Goal: Transaction & Acquisition: Book appointment/travel/reservation

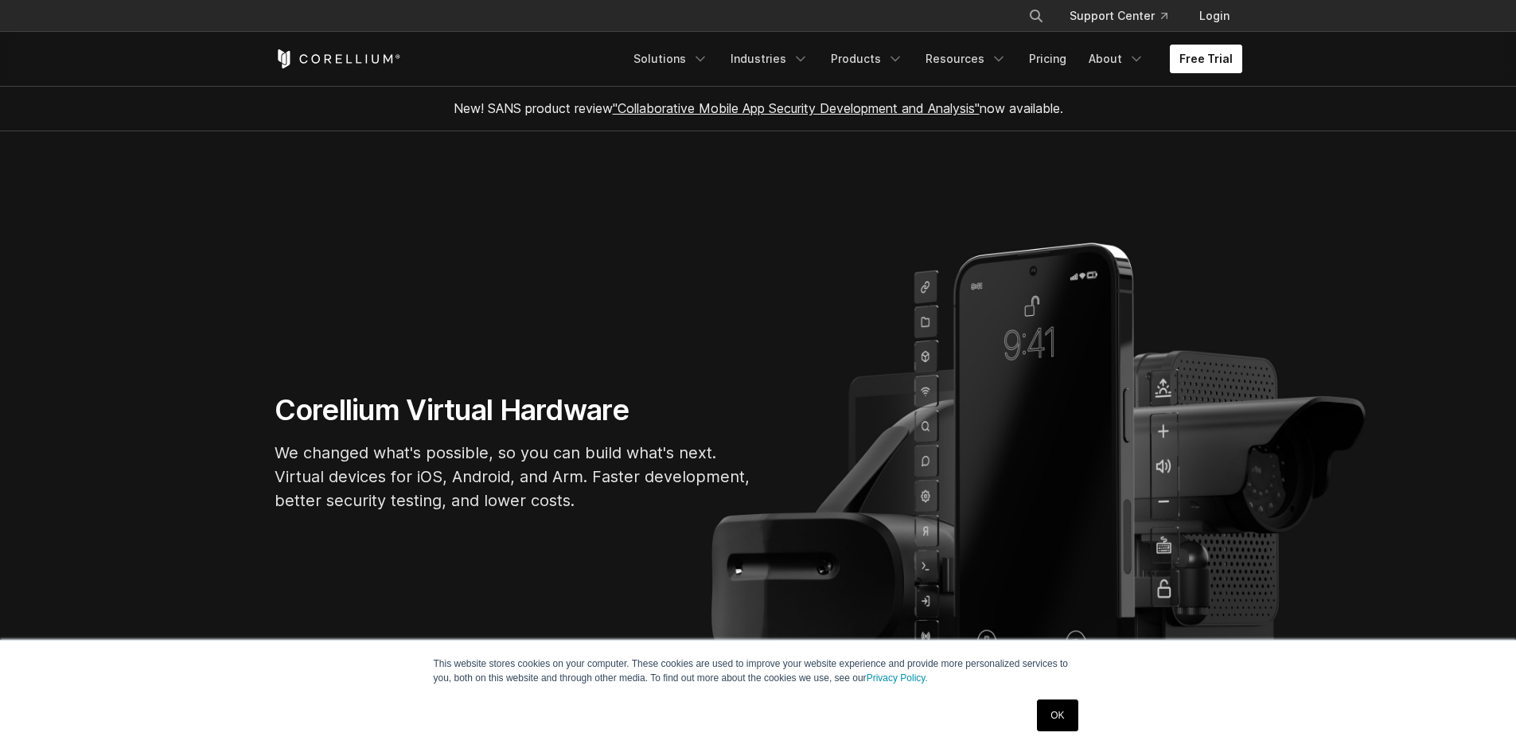
click at [1188, 56] on link "Free Trial" at bounding box center [1206, 59] width 72 height 29
click at [1124, 64] on link "About" at bounding box center [1116, 59] width 75 height 29
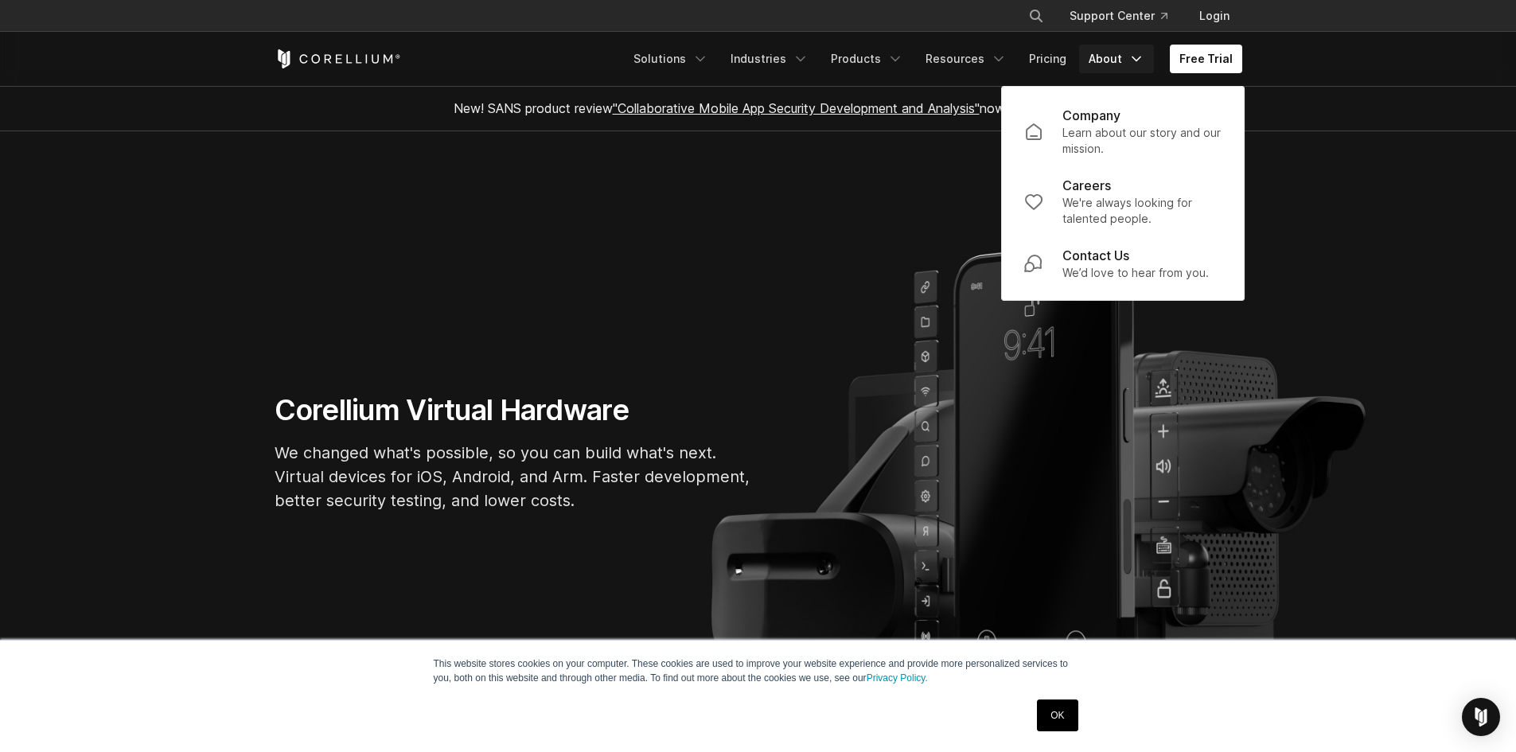
click at [774, 221] on section "Corellium Virtual Hardware We changed what's possible, so you can build what's …" at bounding box center [758, 458] width 1516 height 654
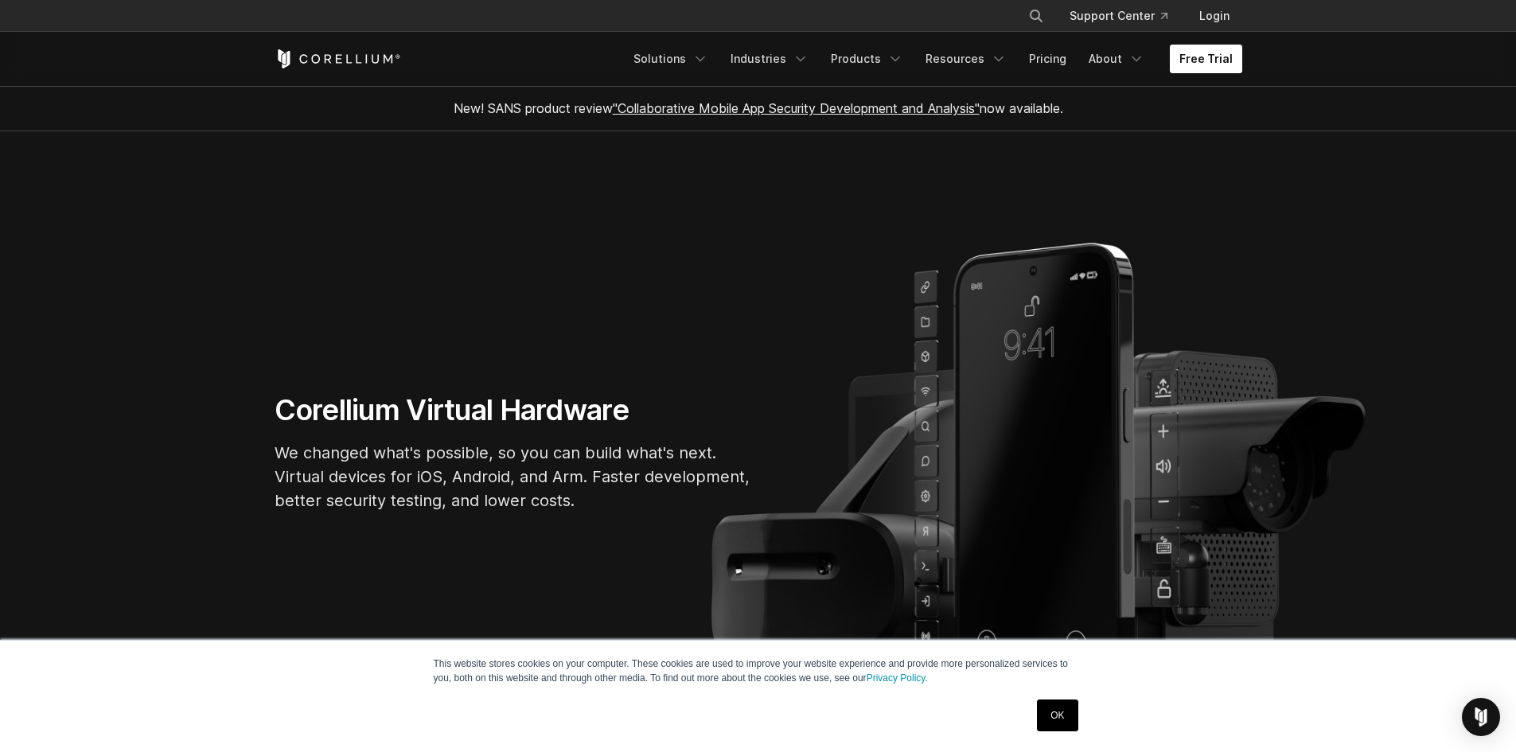
click at [1195, 51] on link "Free Trial" at bounding box center [1206, 59] width 72 height 29
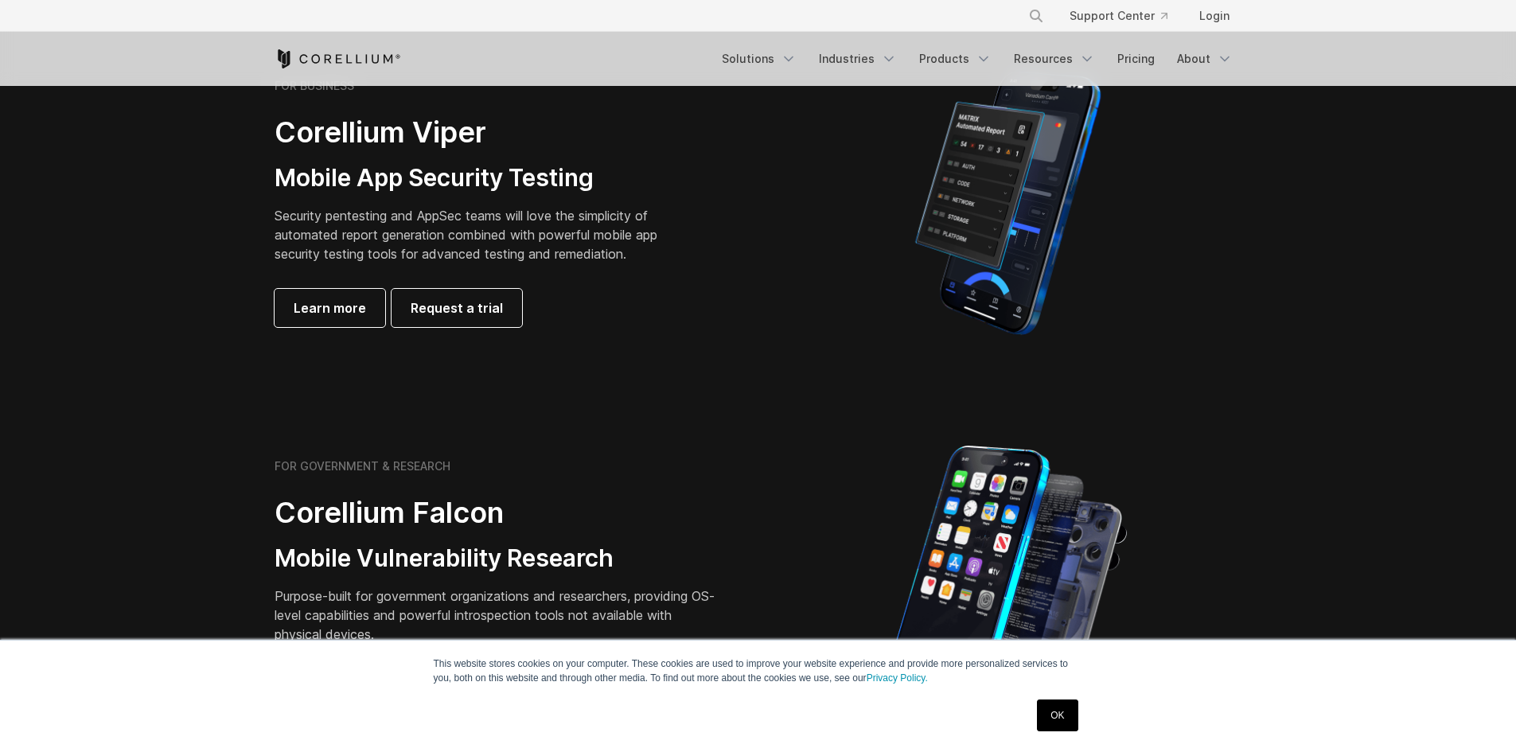
scroll to position [80, 0]
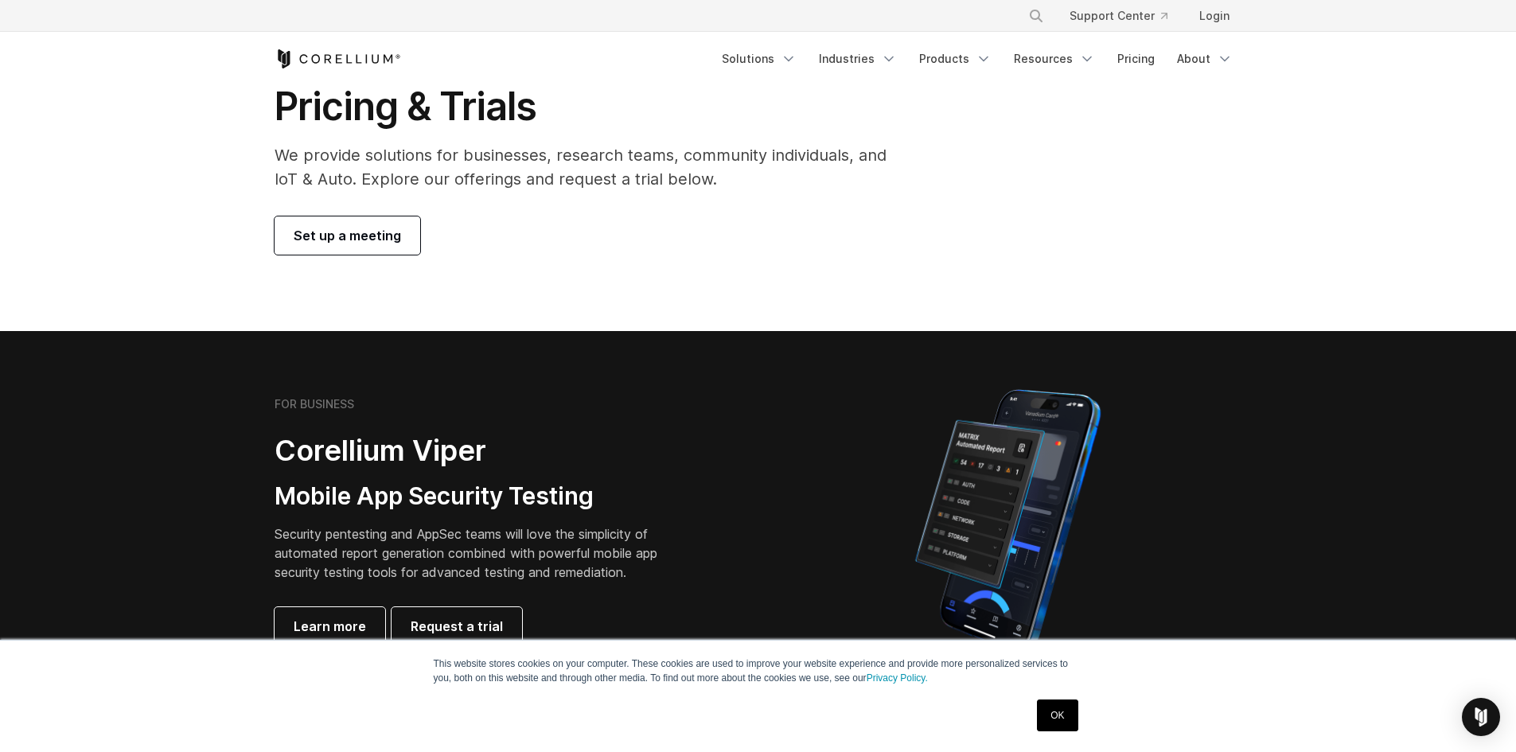
click at [372, 234] on span "Set up a meeting" at bounding box center [347, 235] width 107 height 19
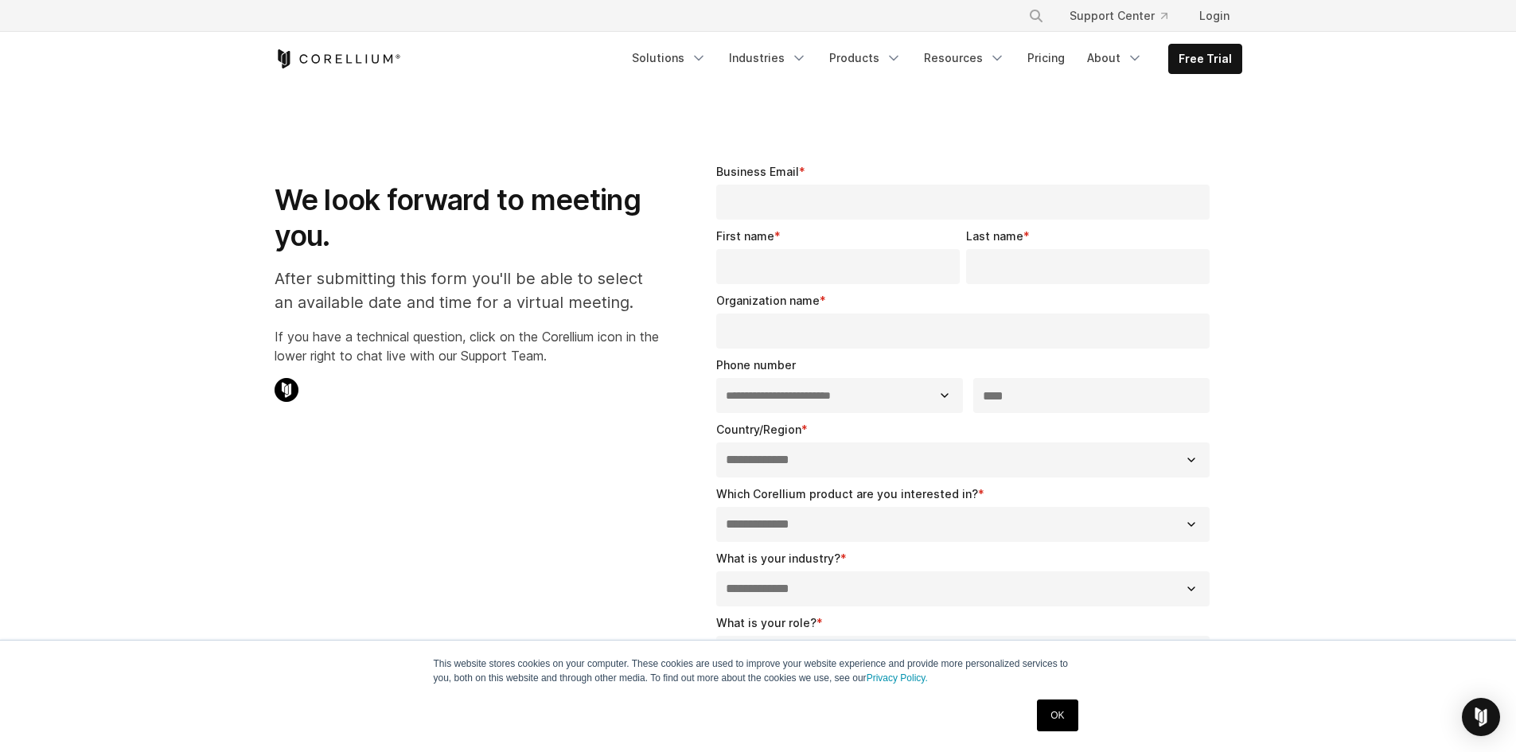
select select "**"
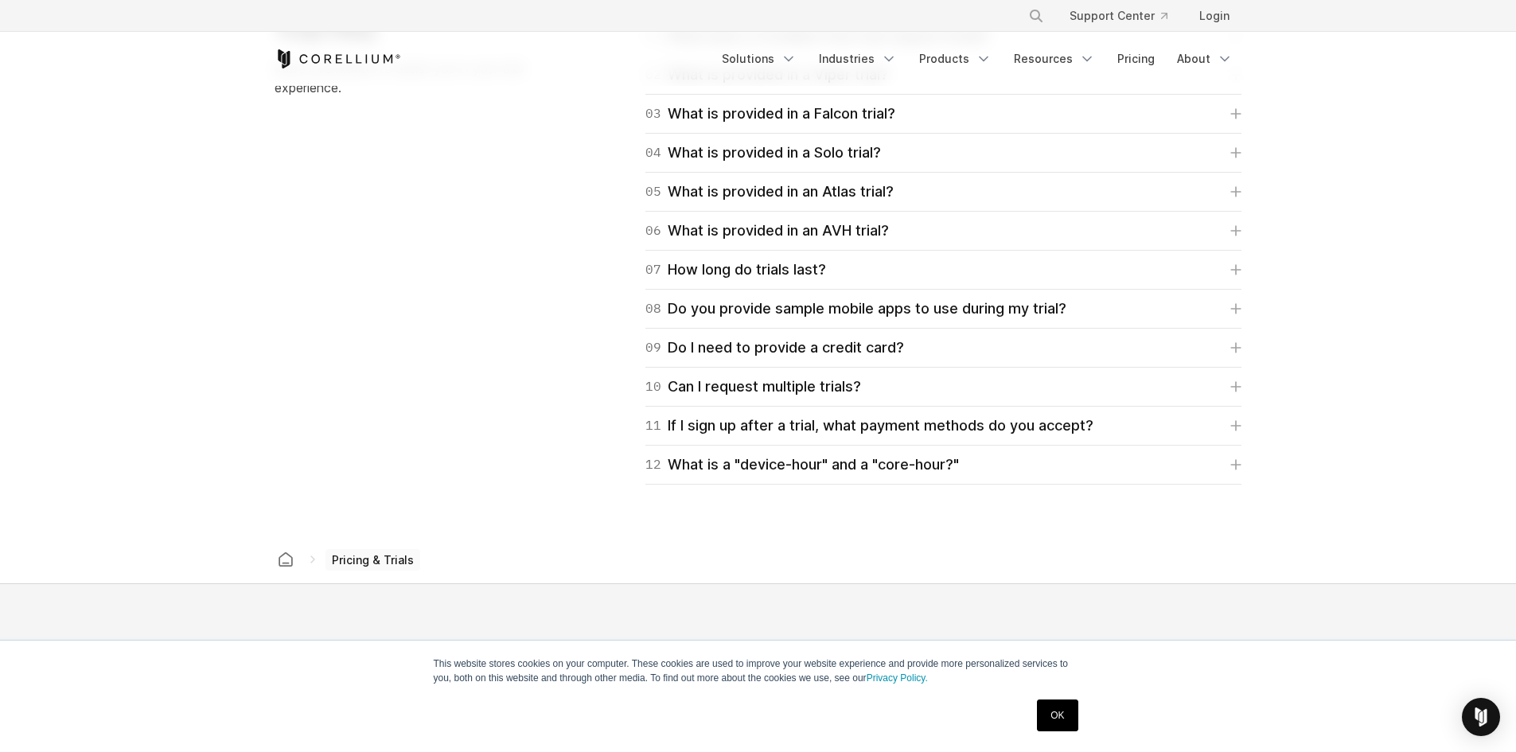
scroll to position [2387, 0]
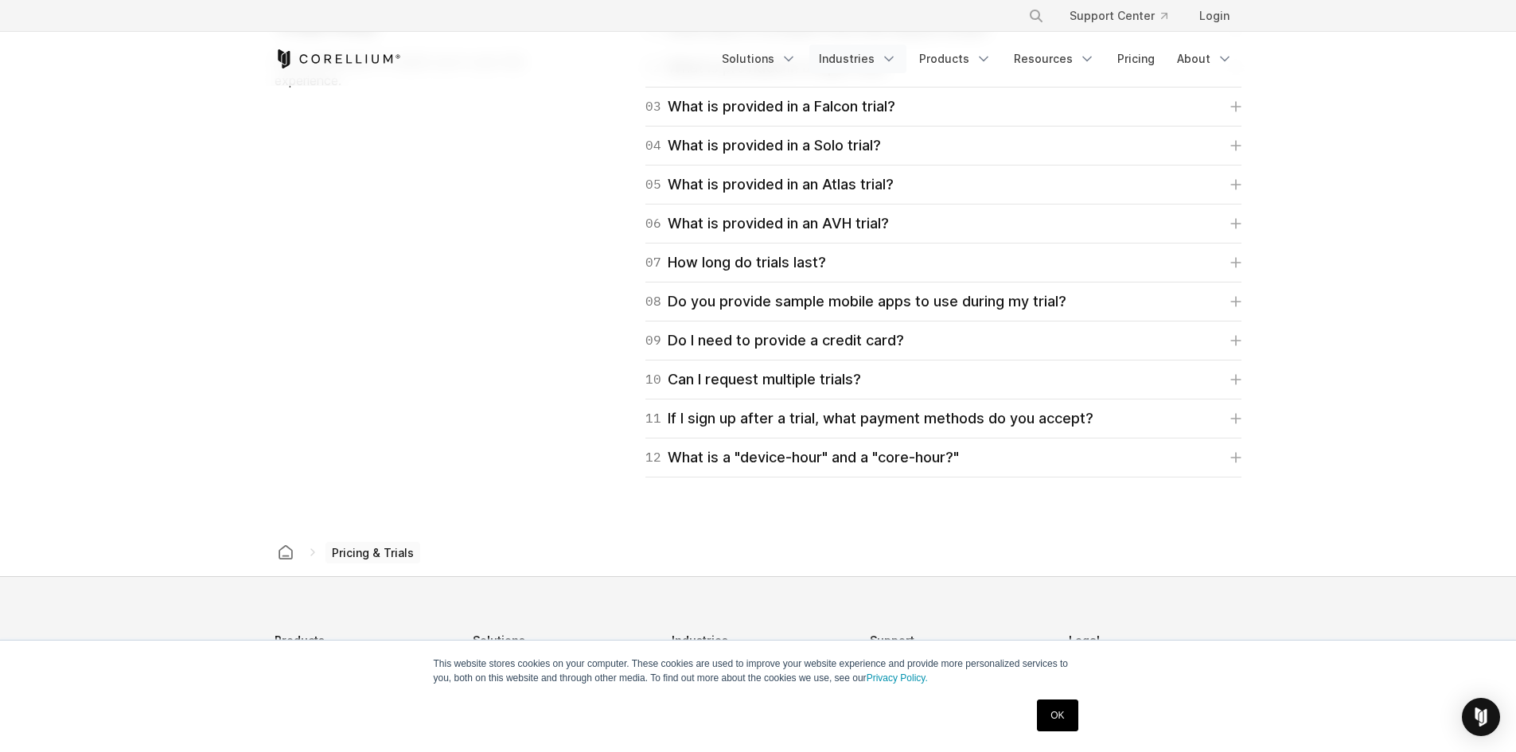
click at [859, 55] on link "Industries" at bounding box center [857, 59] width 97 height 29
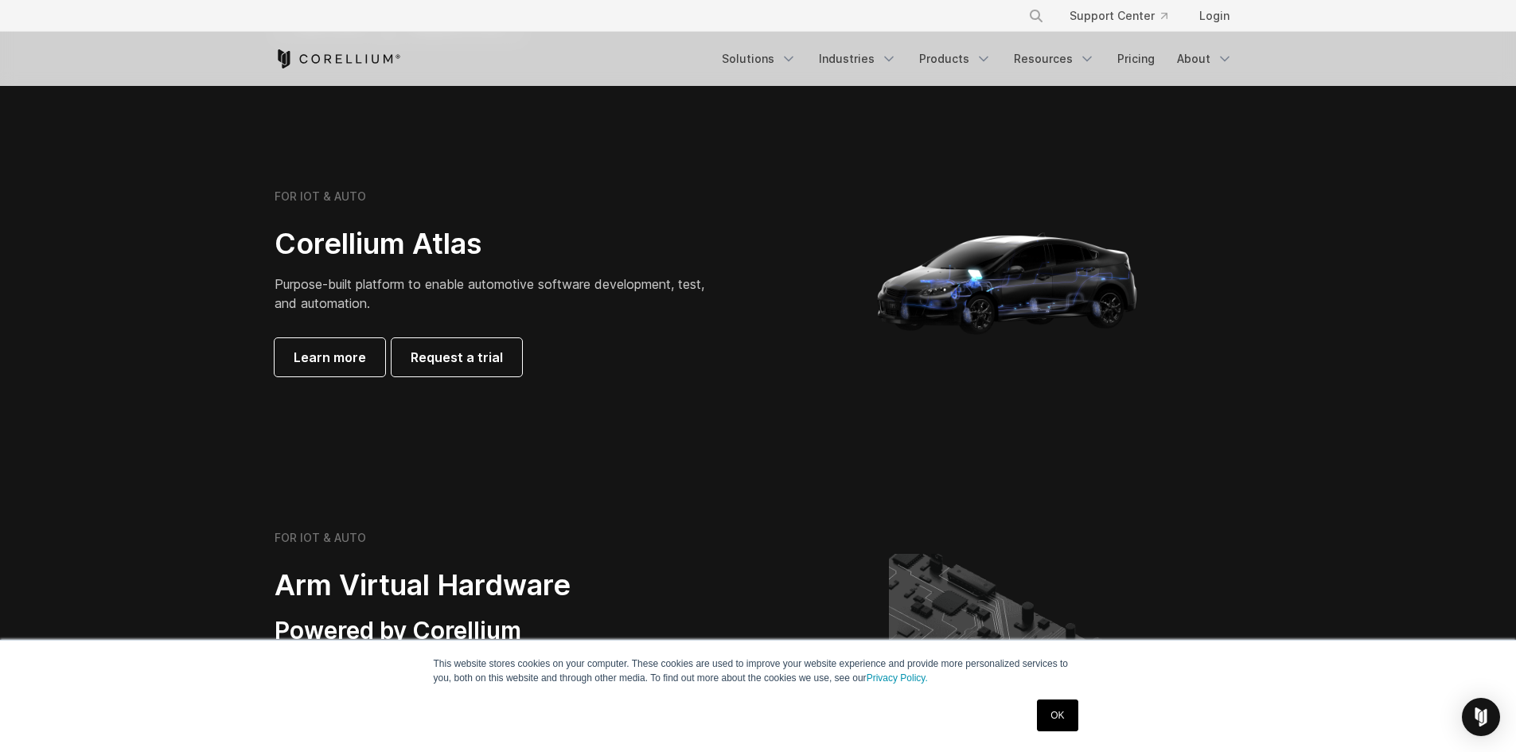
scroll to position [1750, 0]
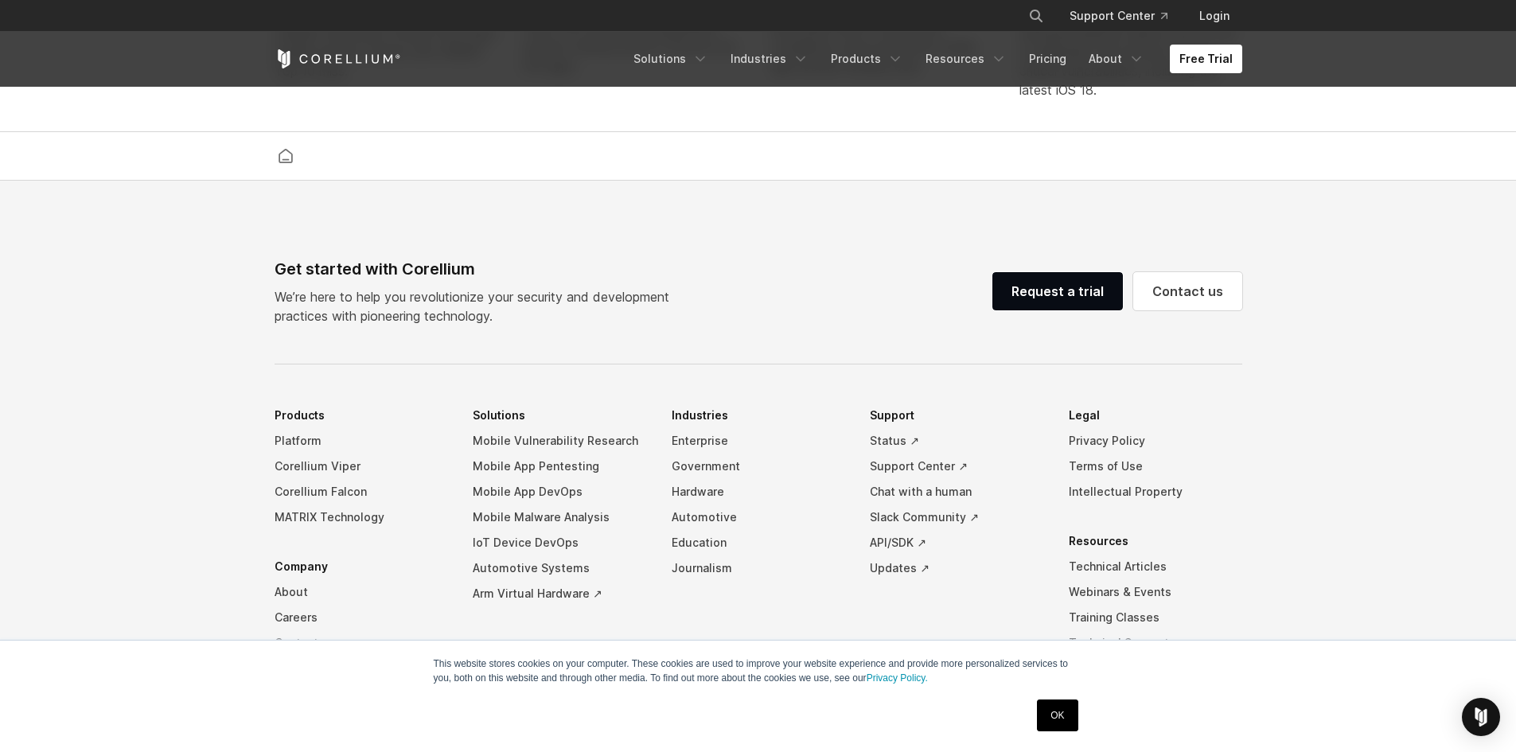
scroll to position [3660, 0]
